Goal: Contribute content: Add original content to the website for others to see

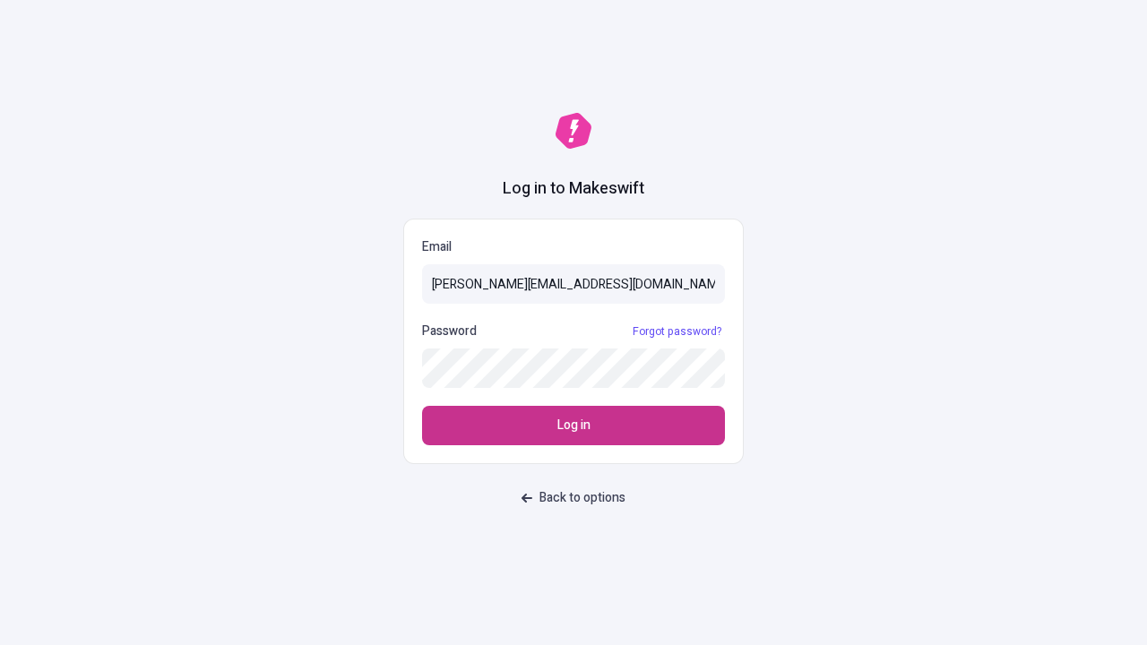
click at [573, 426] on span "Log in" at bounding box center [573, 426] width 33 height 20
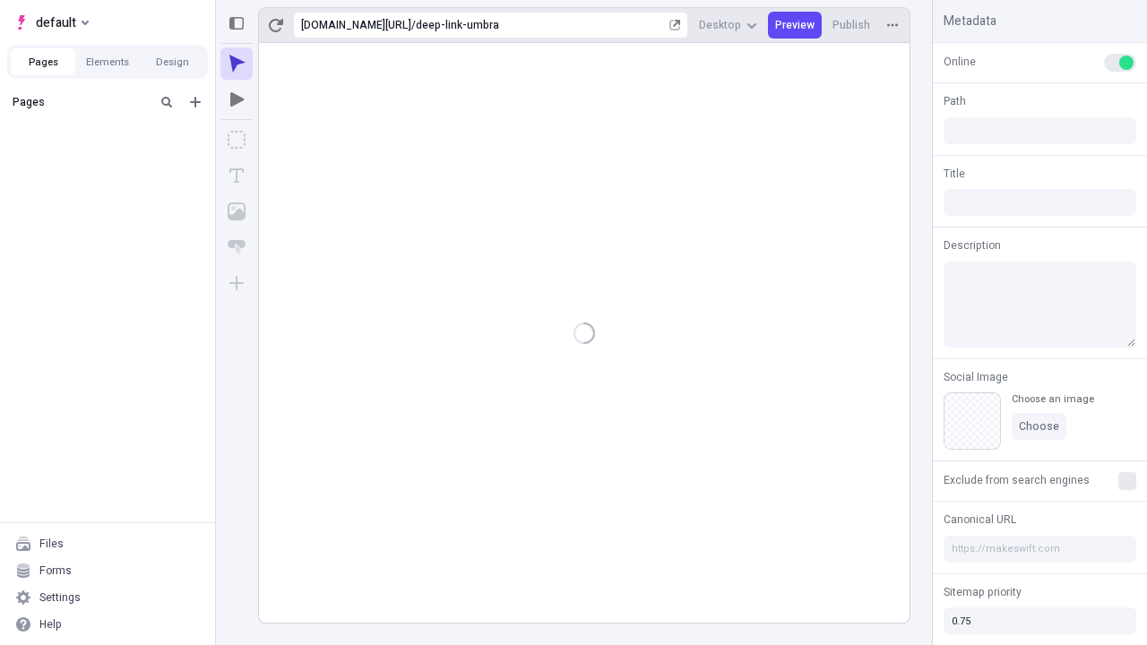
type input "/deep-link-umbra"
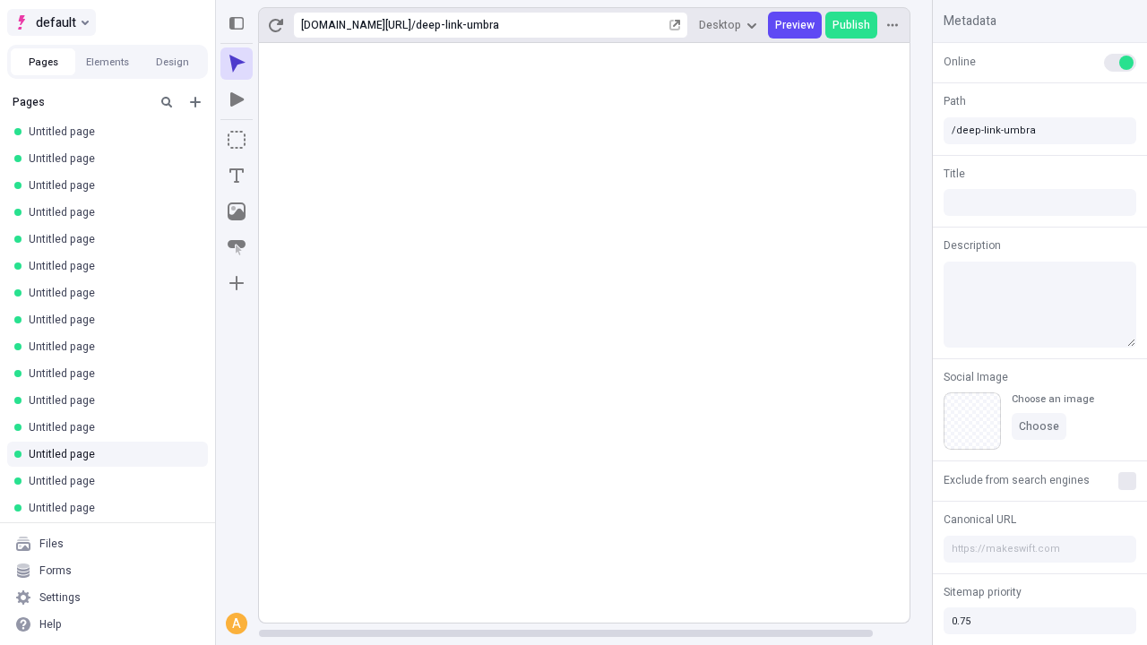
click at [50, 22] on span "default" at bounding box center [56, 23] width 40 height 22
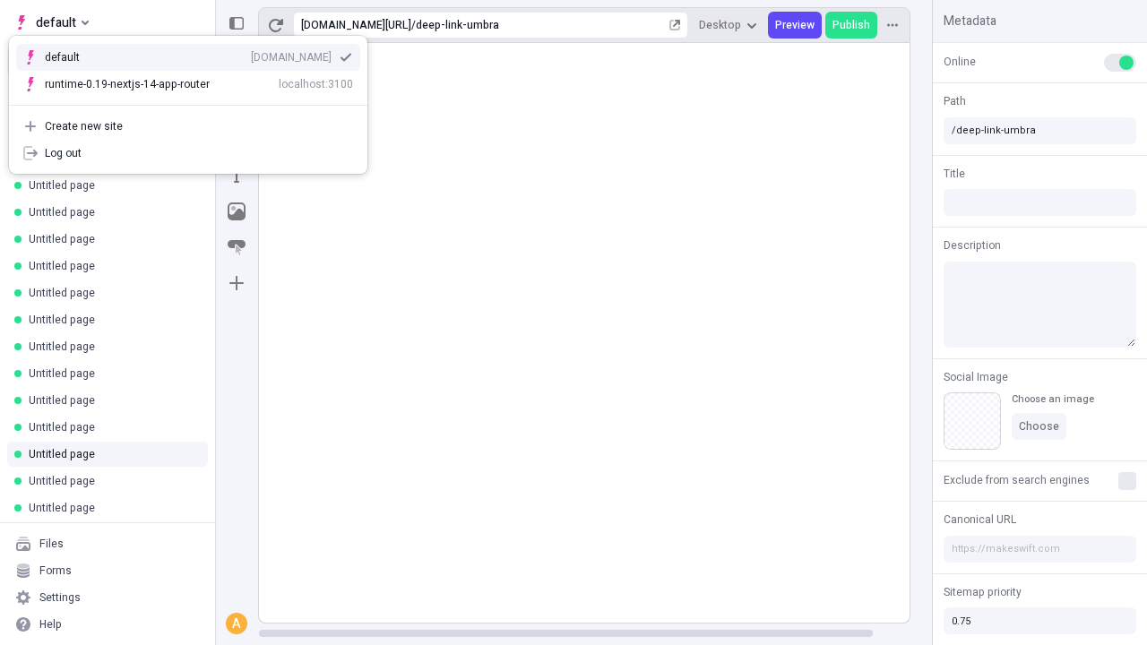
click at [251, 50] on div "qee9k4dy7d.staging.makeswift.site" at bounding box center [291, 57] width 81 height 14
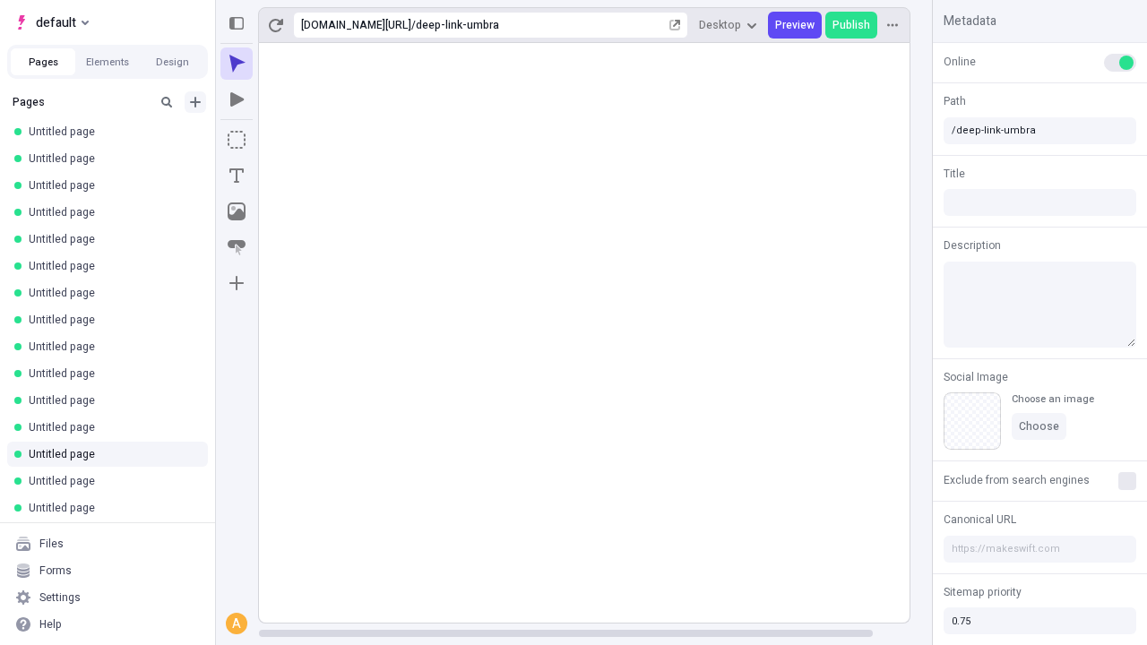
click at [195, 102] on icon "Add new" at bounding box center [195, 102] width 11 height 11
click at [287, 139] on span "Blank page" at bounding box center [301, 139] width 111 height 14
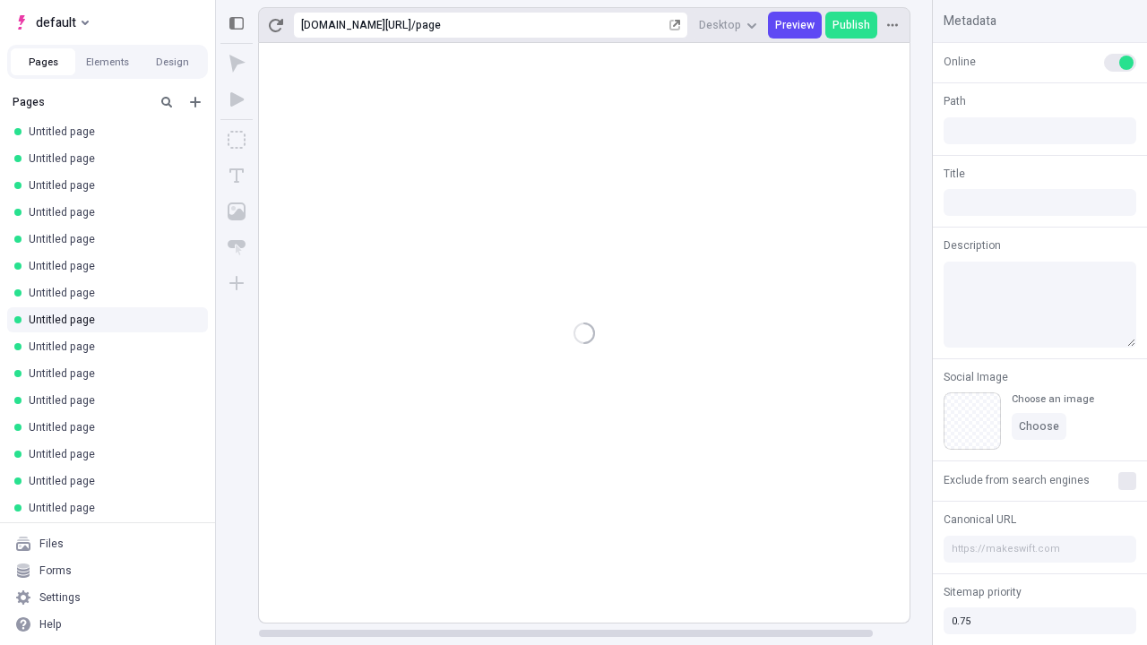
type input "/page"
click at [237, 140] on icon "Box" at bounding box center [237, 140] width 18 height 18
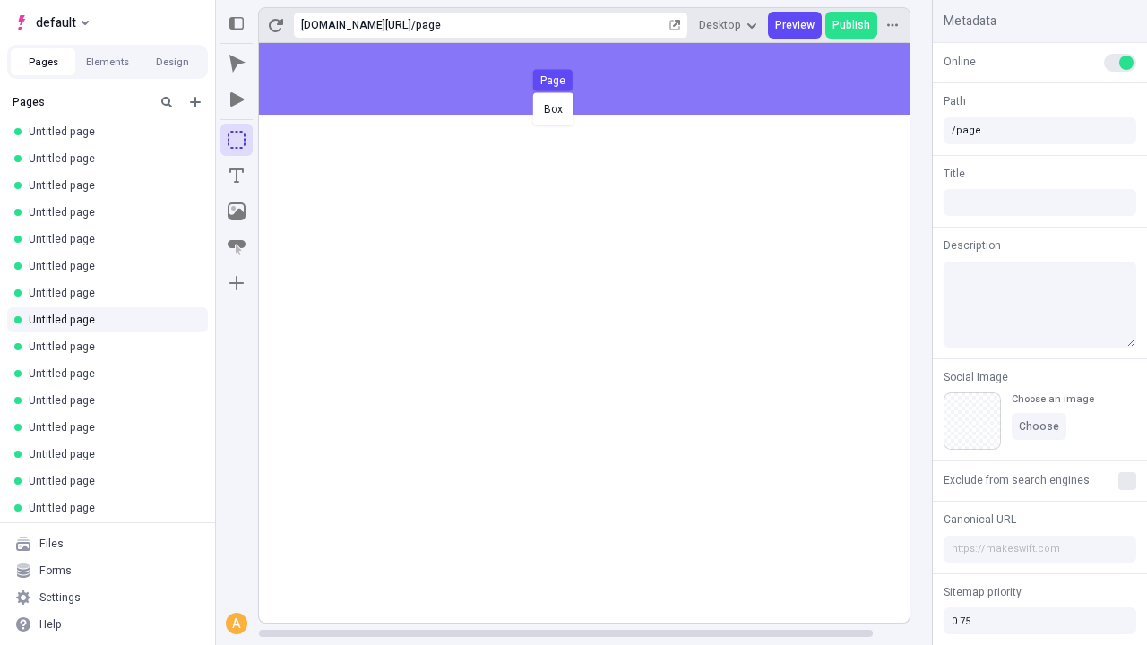
click at [602, 79] on div "Box Page" at bounding box center [573, 322] width 1147 height 645
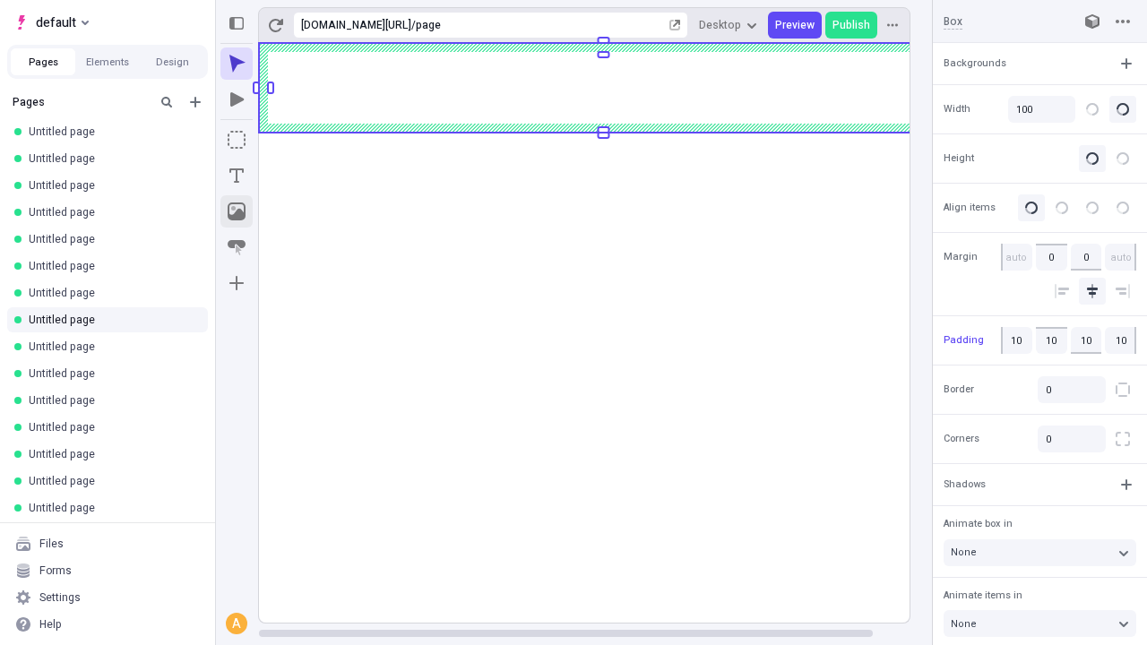
click at [237, 211] on icon "Image" at bounding box center [237, 211] width 18 height 18
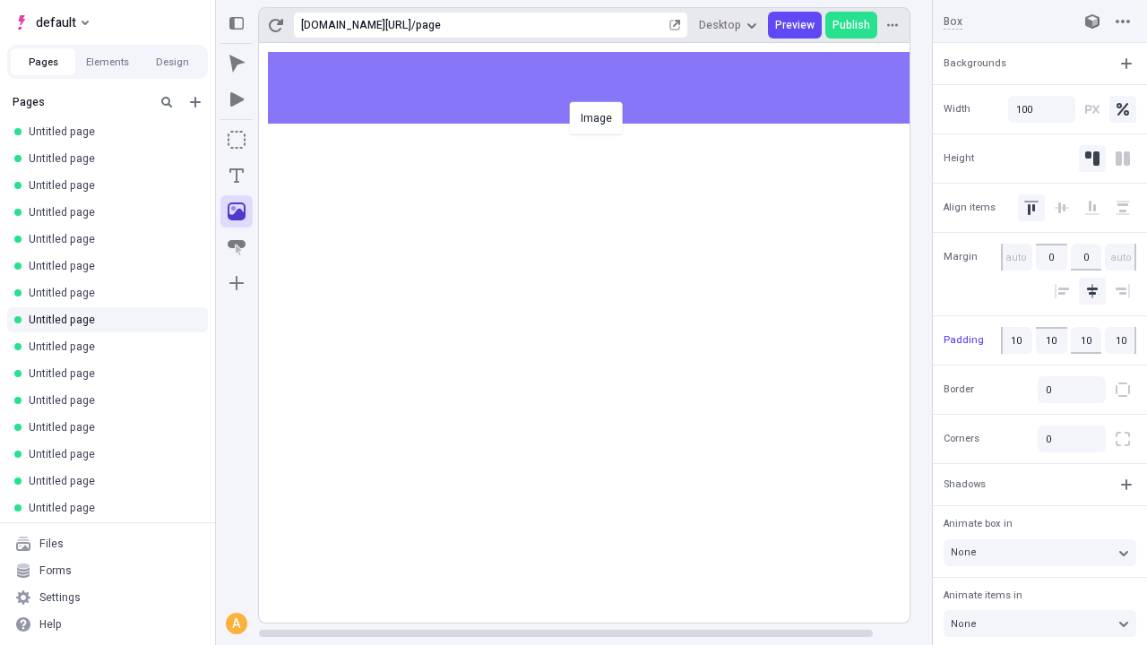
click at [602, 88] on div "Image" at bounding box center [573, 322] width 1147 height 645
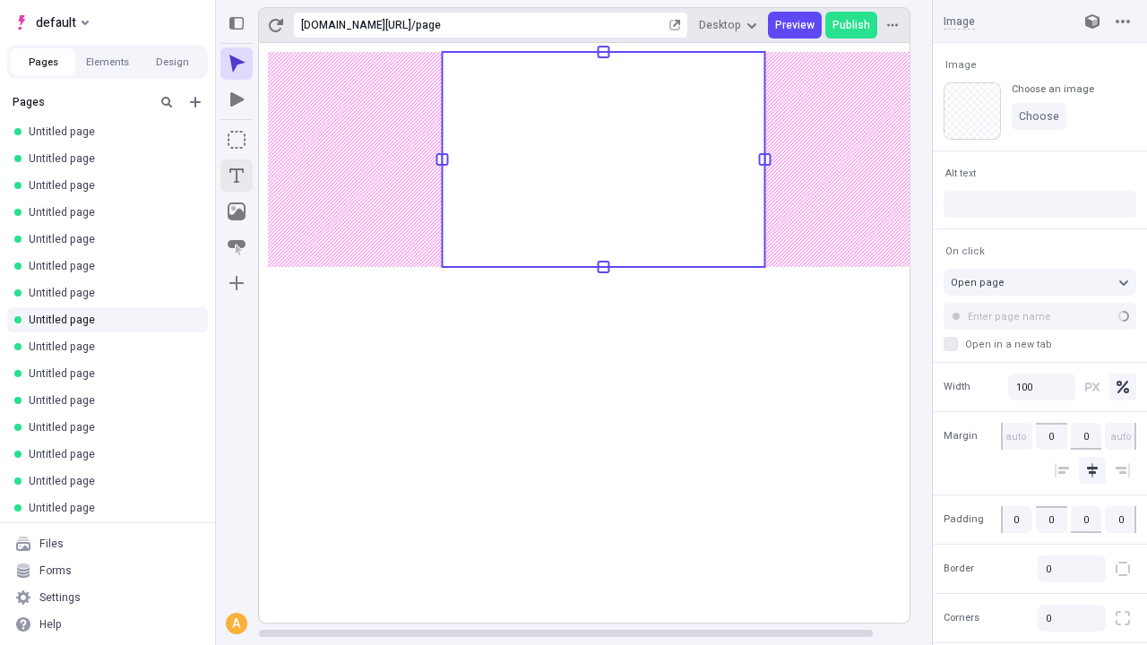
click at [237, 176] on icon "Text" at bounding box center [236, 175] width 14 height 14
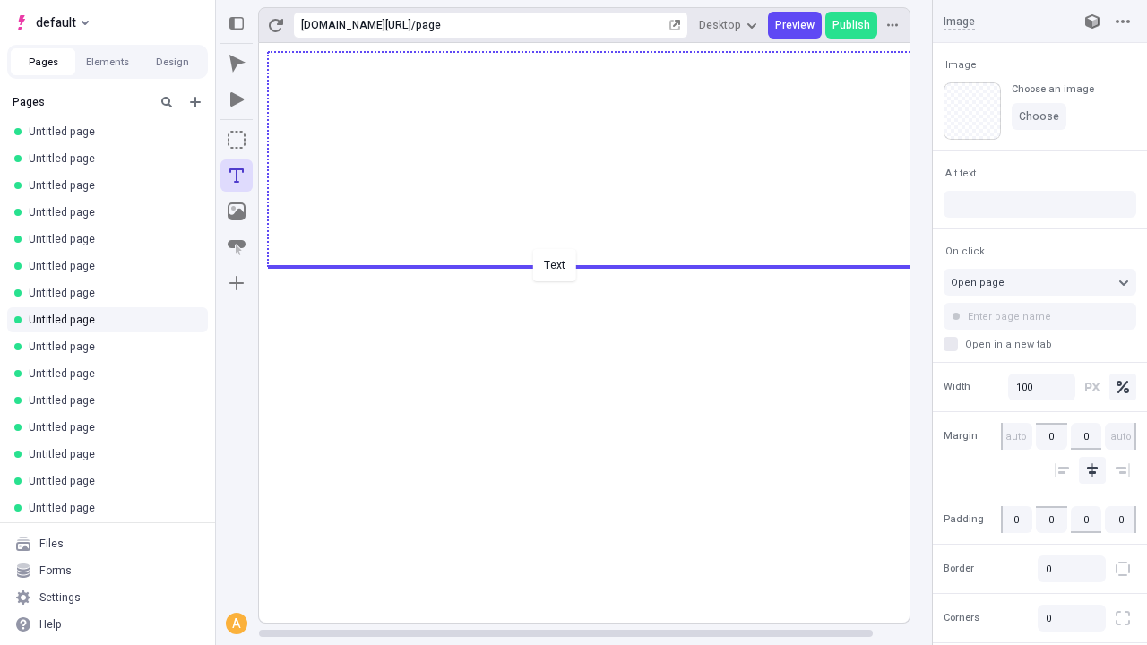
click at [602, 265] on div "Text" at bounding box center [573, 322] width 1147 height 645
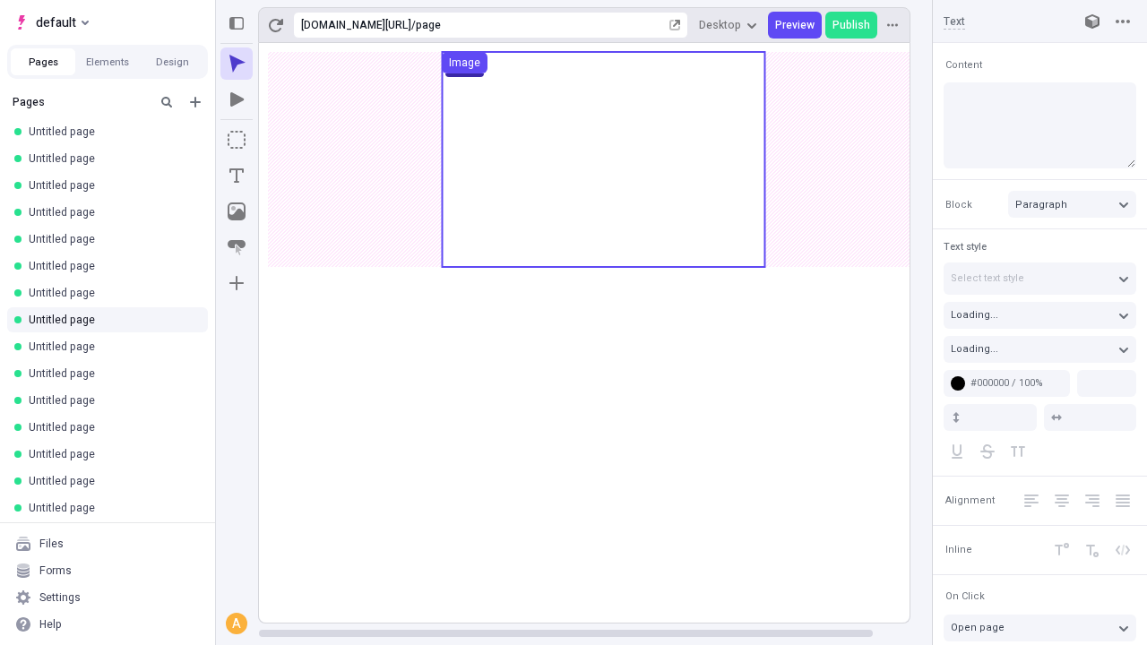
type input "18"
type input "1.5"
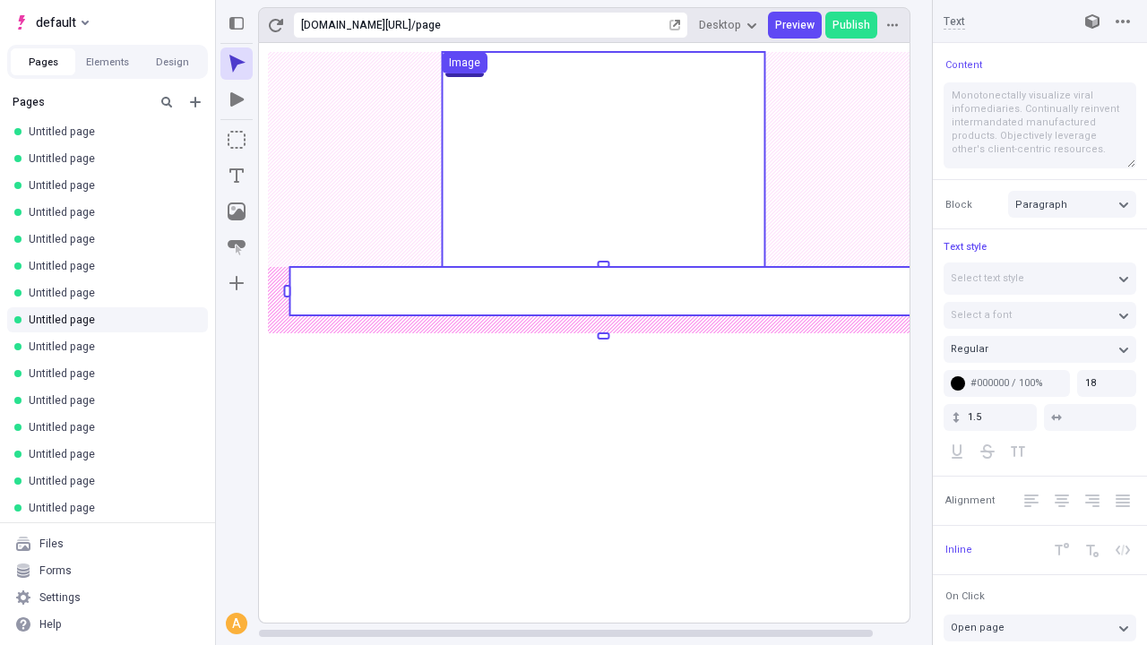
click at [602, 291] on rect at bounding box center [602, 291] width 627 height 48
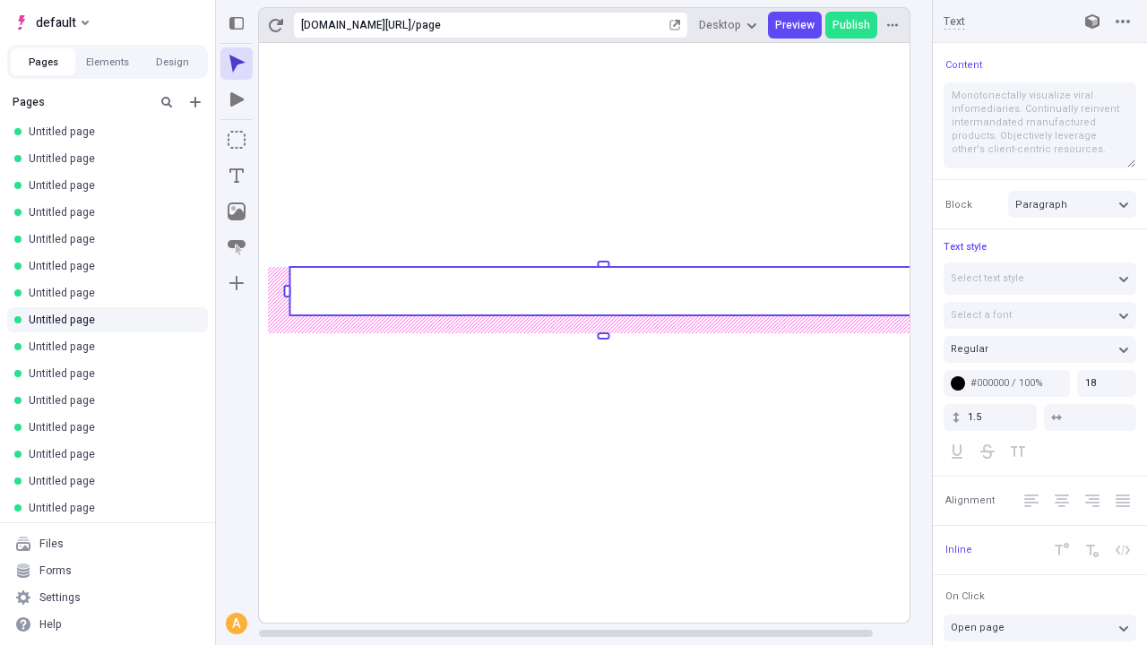
click at [602, 291] on rect at bounding box center [602, 291] width 627 height 48
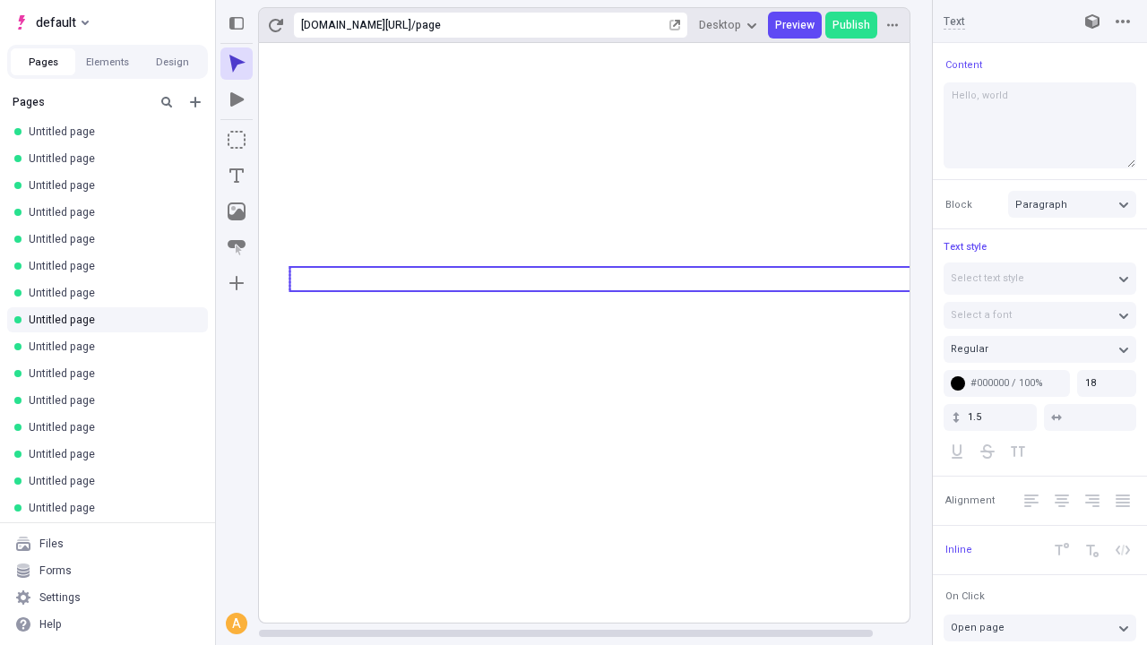
type textarea "Hello, world!"
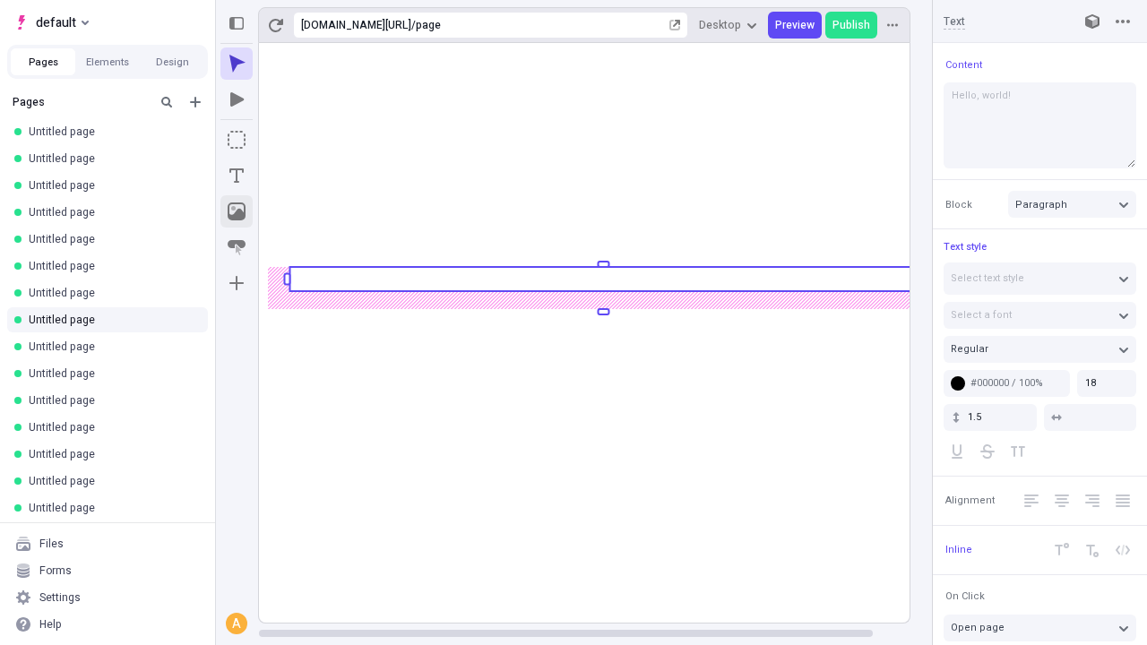
click at [237, 211] on icon "Image" at bounding box center [237, 211] width 18 height 18
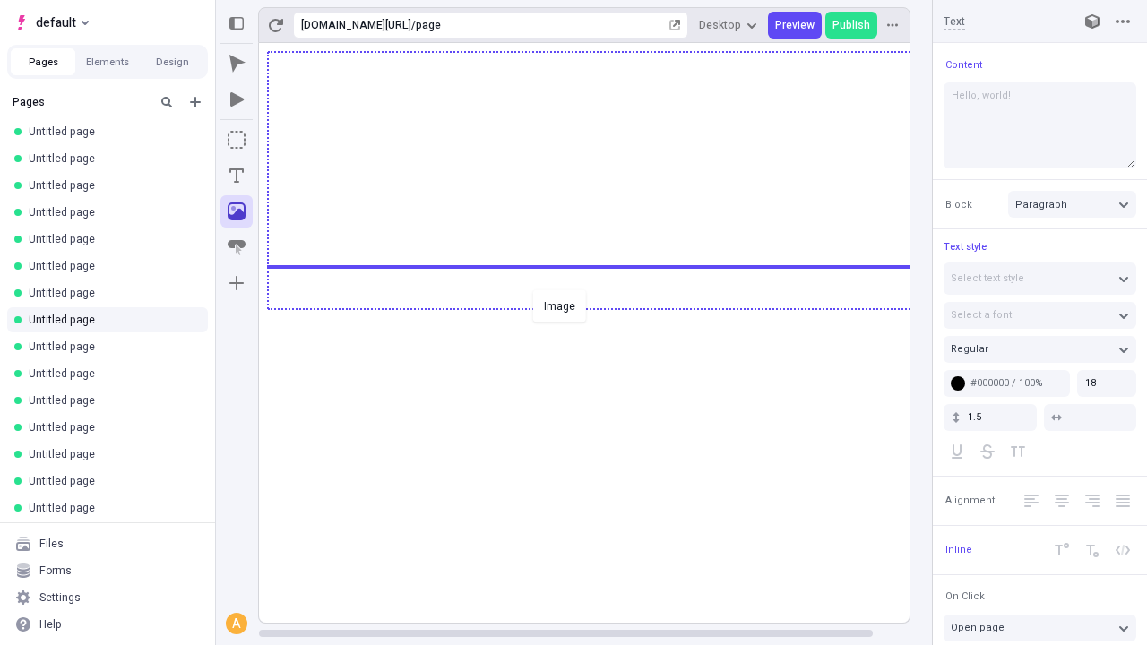
click at [602, 307] on div "Image" at bounding box center [573, 322] width 1147 height 645
